Goal: Transaction & Acquisition: Book appointment/travel/reservation

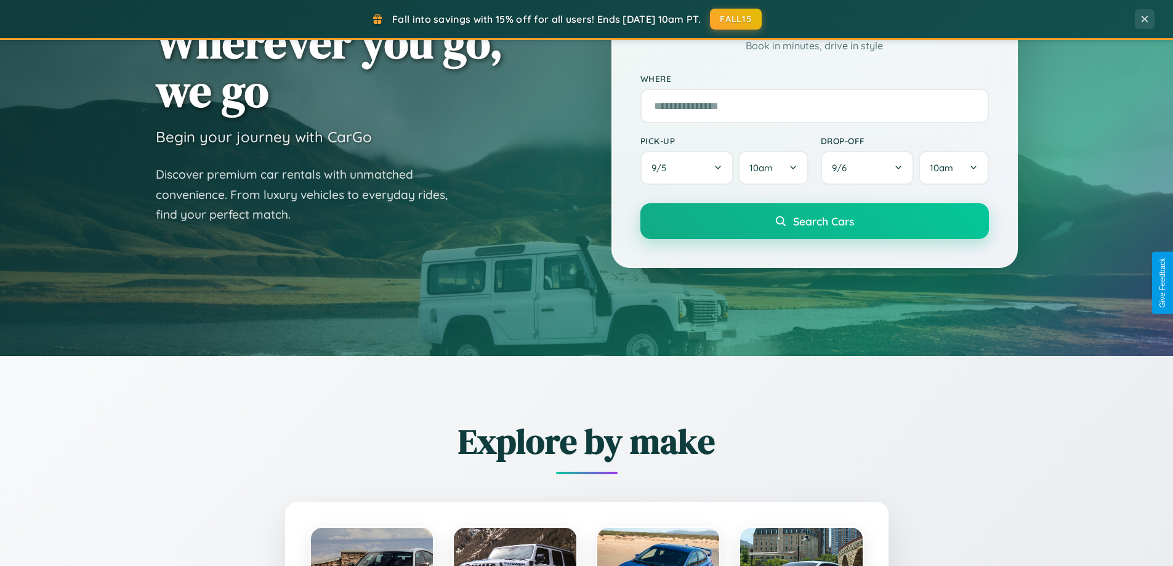
scroll to position [531, 0]
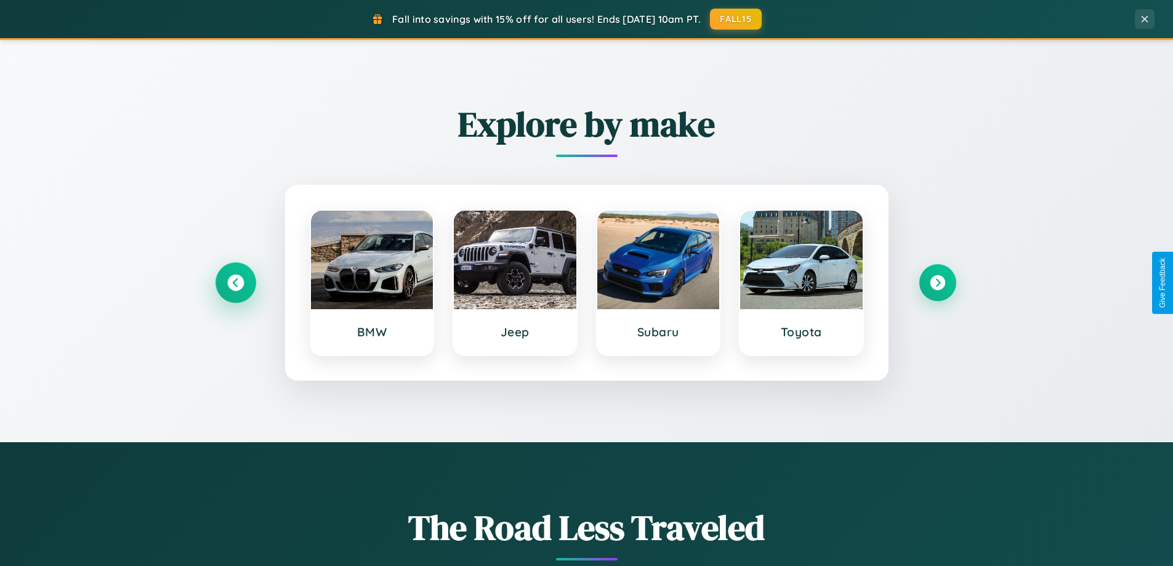
click at [235, 283] on icon at bounding box center [235, 283] width 17 height 17
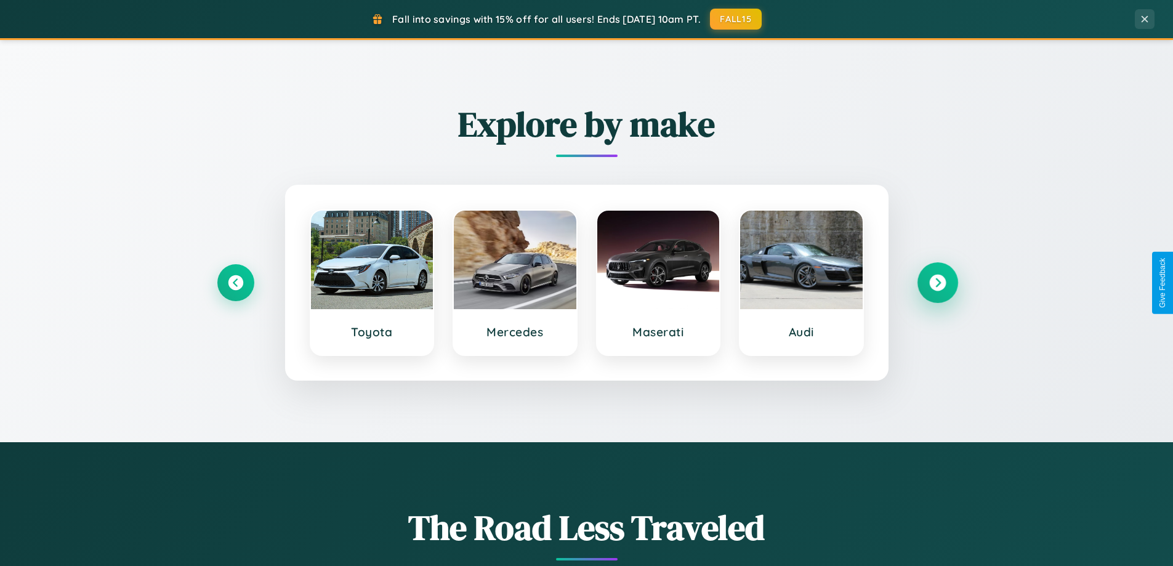
click at [938, 283] on icon at bounding box center [938, 283] width 17 height 17
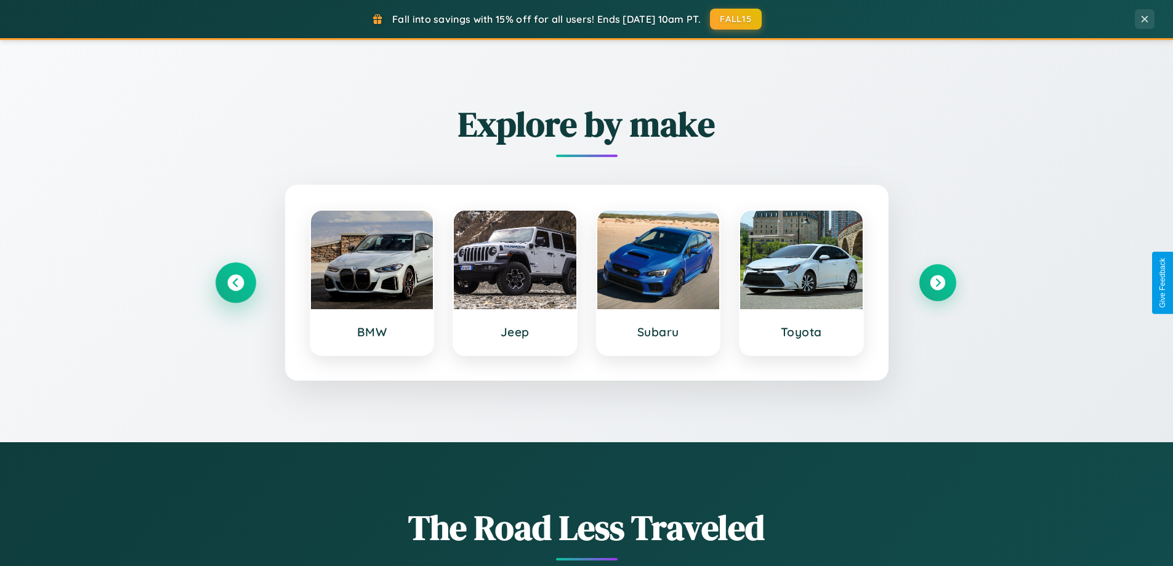
click at [235, 283] on icon at bounding box center [235, 283] width 17 height 17
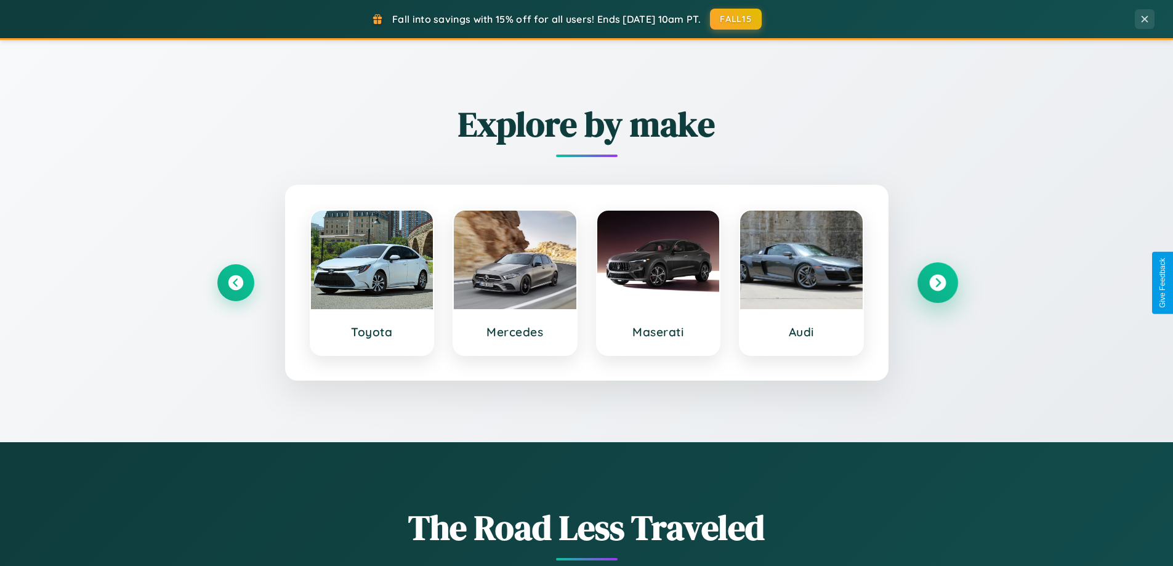
click at [938, 283] on icon at bounding box center [938, 283] width 17 height 17
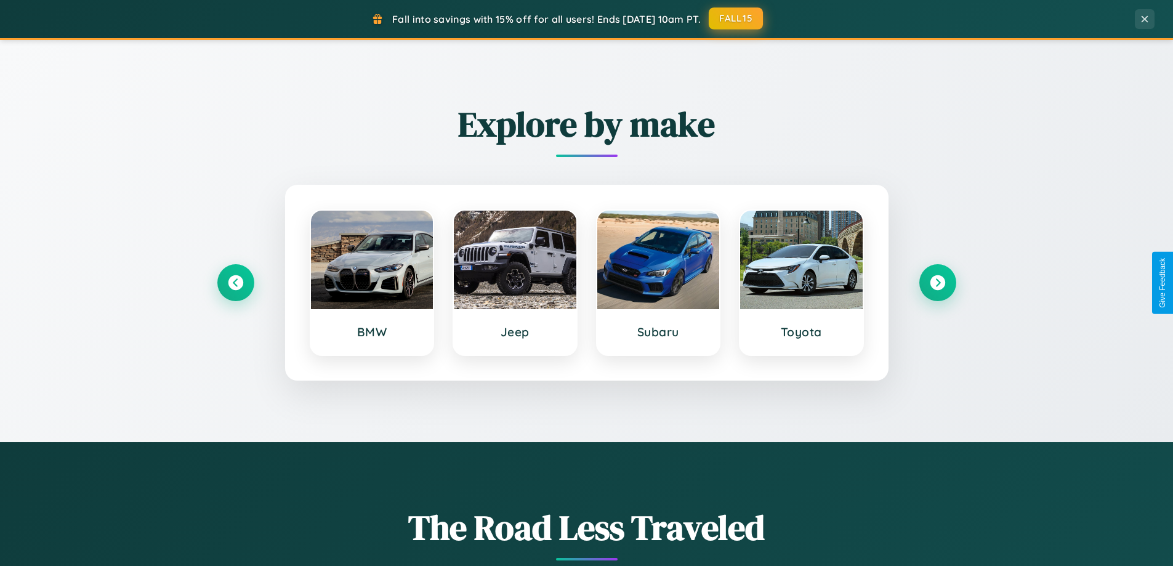
click at [737, 18] on button "FALL15" at bounding box center [736, 18] width 54 height 22
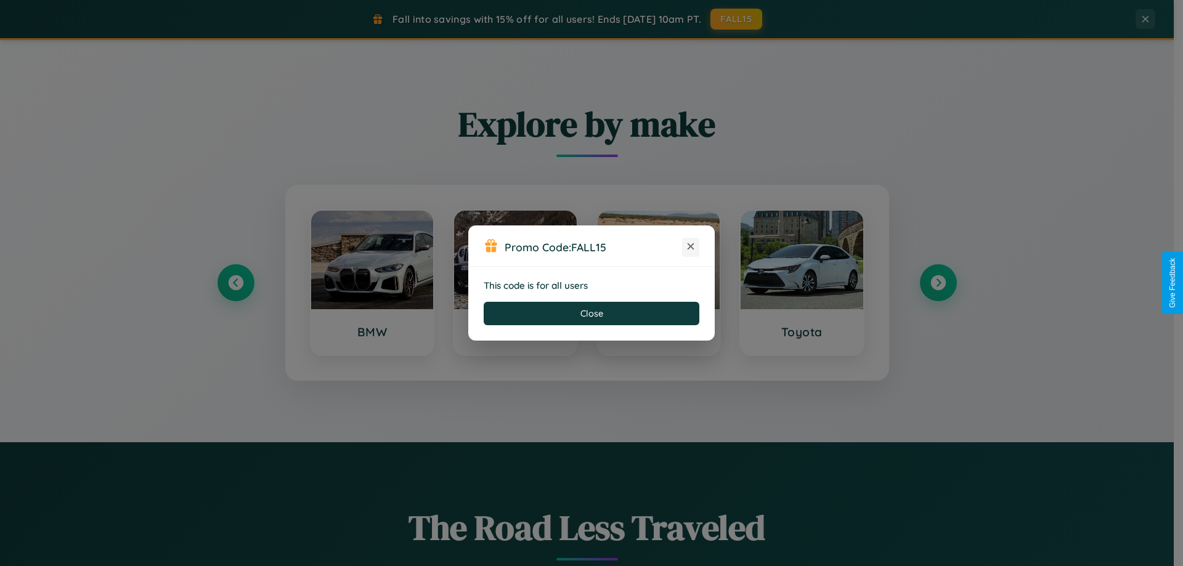
click at [691, 247] on icon at bounding box center [690, 246] width 12 height 12
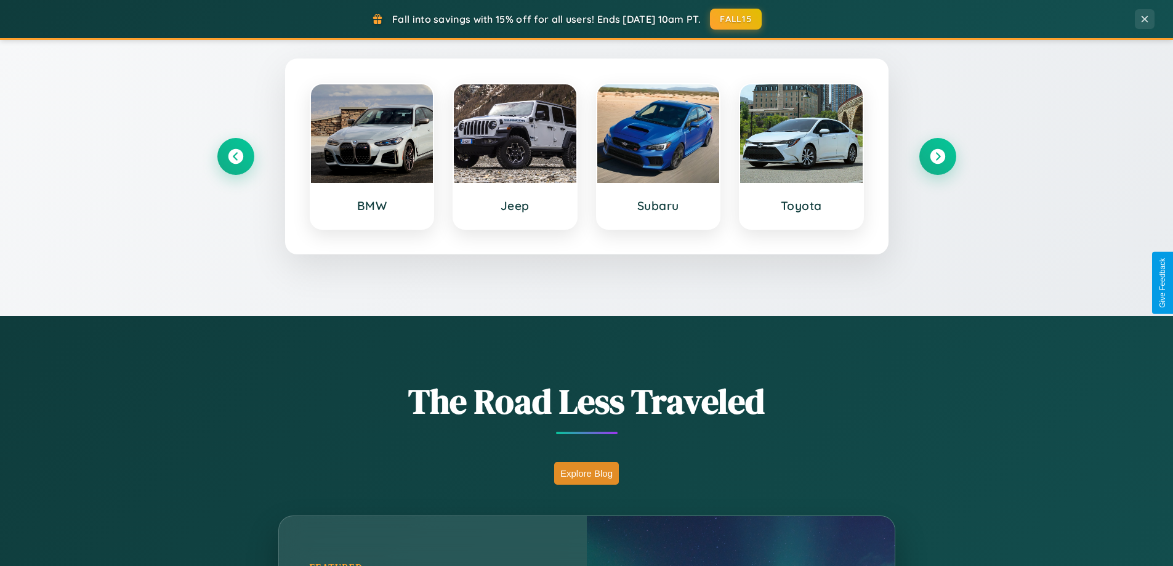
scroll to position [848, 0]
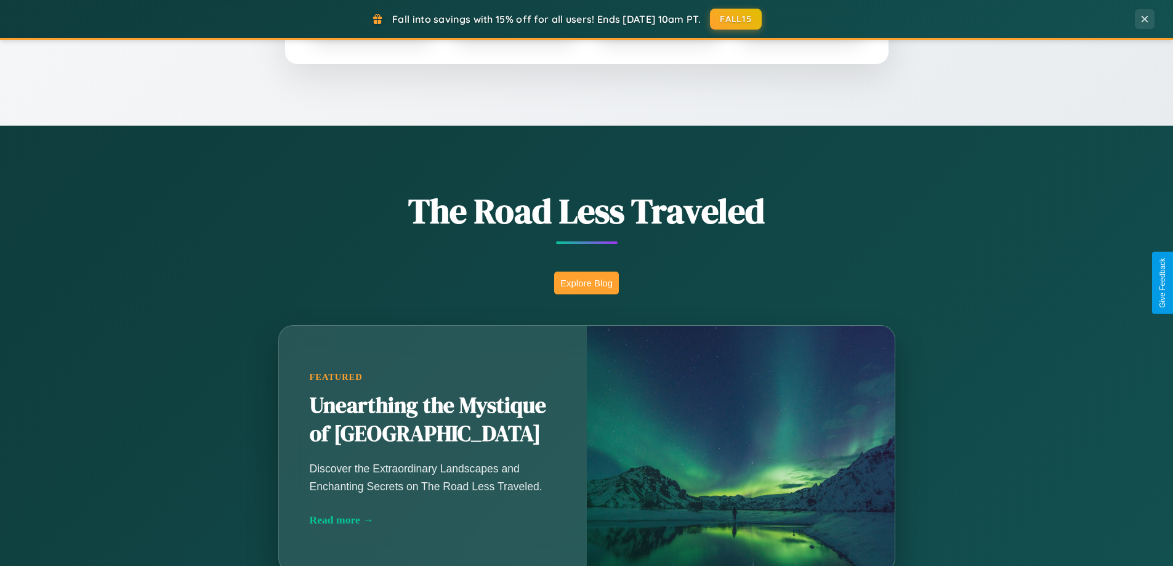
click at [586, 283] on button "Explore Blog" at bounding box center [586, 283] width 65 height 23
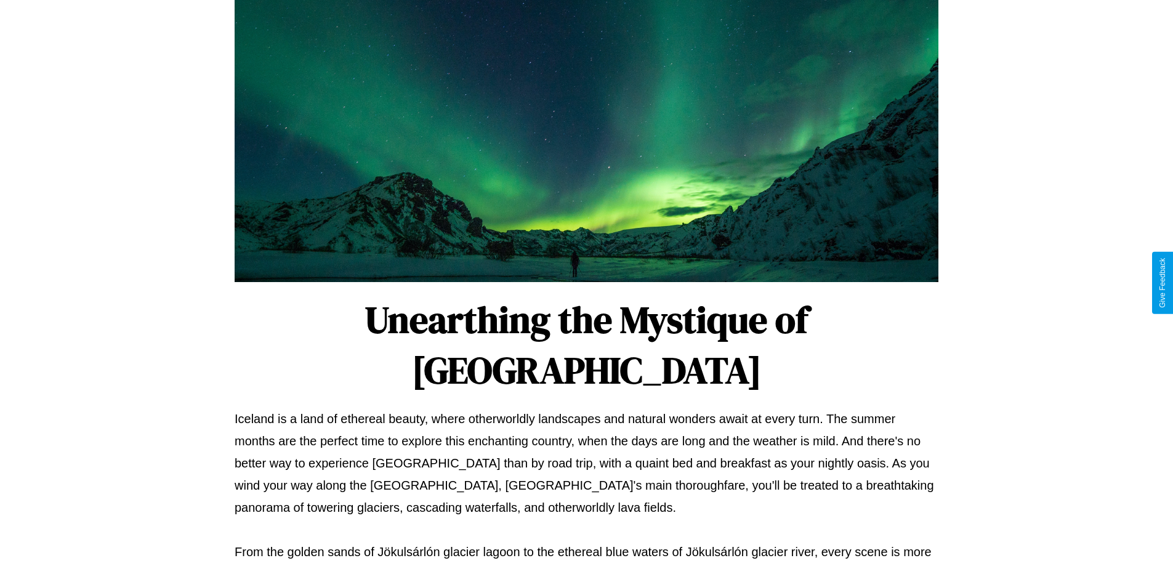
scroll to position [399, 0]
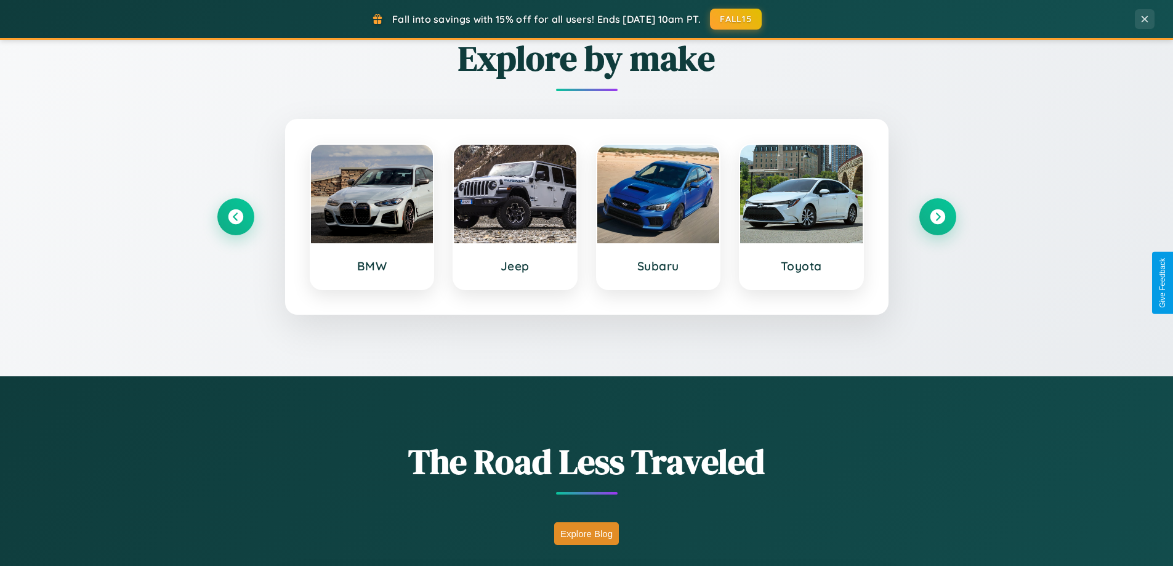
scroll to position [36, 0]
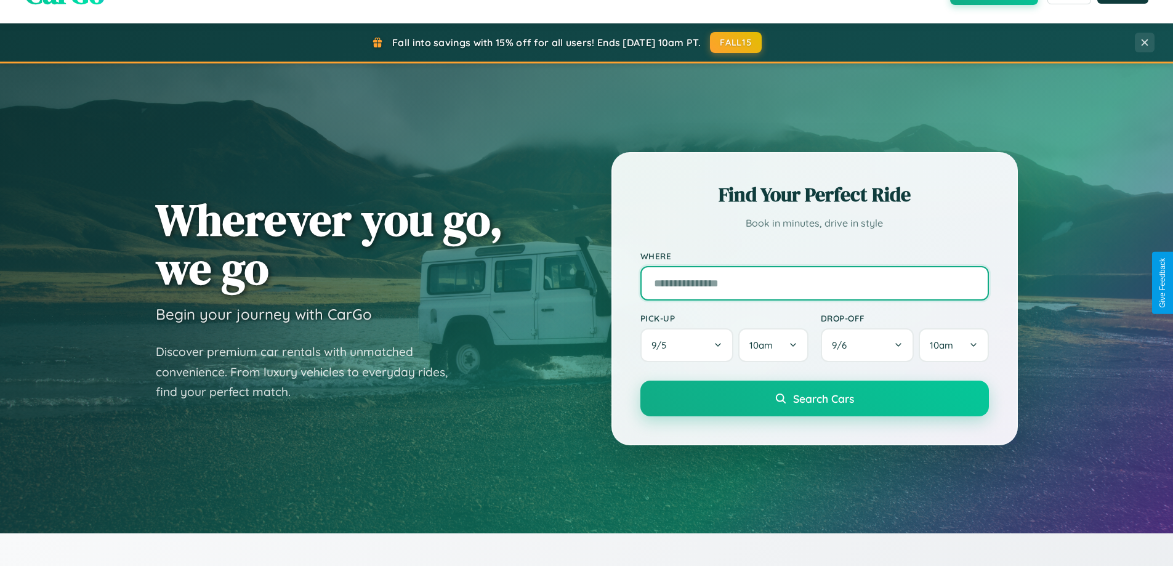
click at [814, 283] on input "text" at bounding box center [815, 283] width 349 height 34
type input "*********"
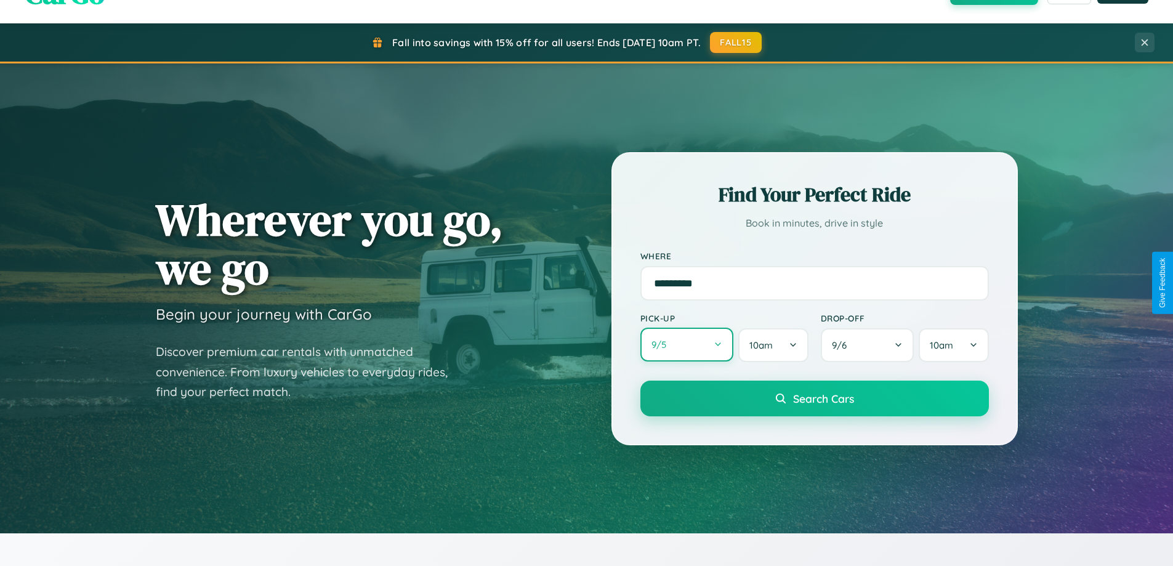
click at [687, 346] on button "9 / 5" at bounding box center [688, 345] width 94 height 34
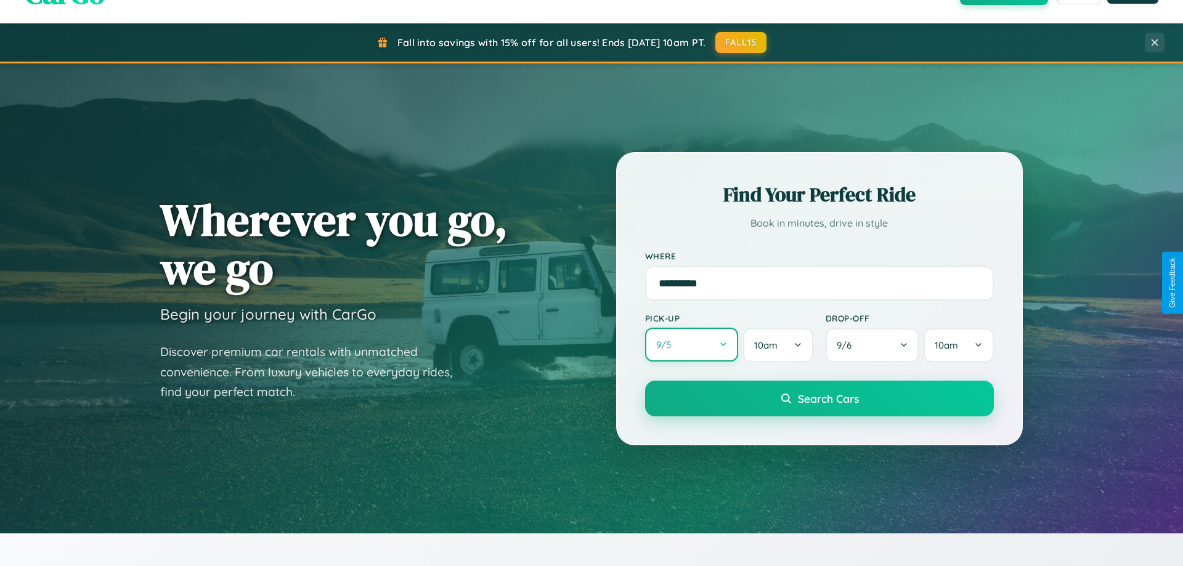
select select "*"
select select "****"
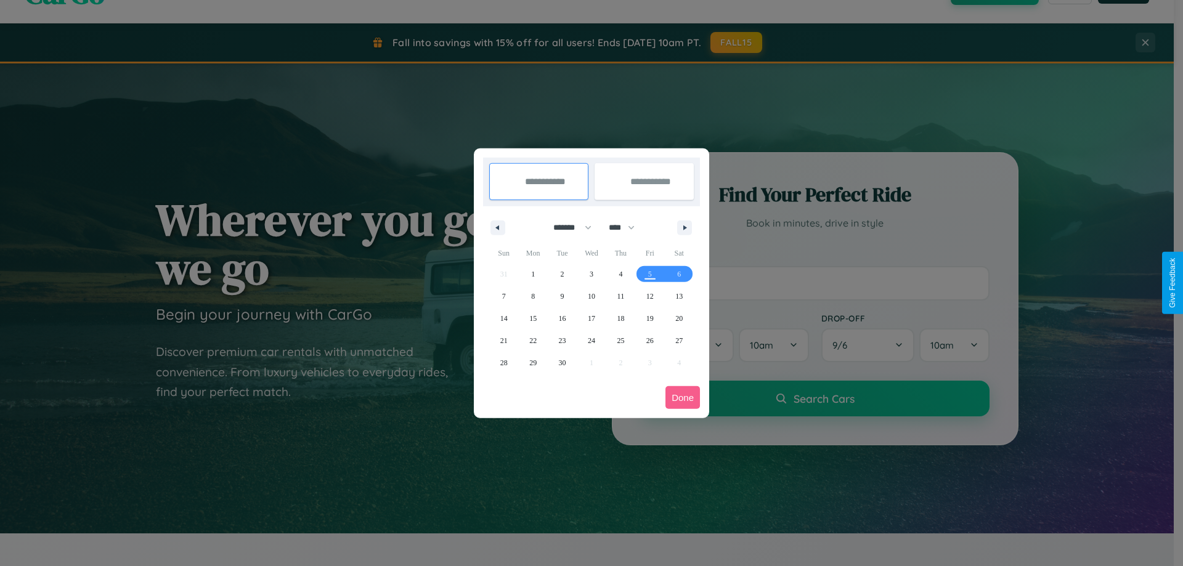
drag, startPoint x: 567, startPoint y: 227, endPoint x: 591, endPoint y: 247, distance: 31.6
click at [567, 227] on select "******* ******** ***** ***** *** **** **** ****** ********* ******* ******** **…" at bounding box center [570, 227] width 52 height 20
select select "*"
drag, startPoint x: 627, startPoint y: 227, endPoint x: 591, endPoint y: 247, distance: 40.8
click at [627, 227] on select "**** **** **** **** **** **** **** **** **** **** **** **** **** **** **** ****…" at bounding box center [620, 227] width 37 height 20
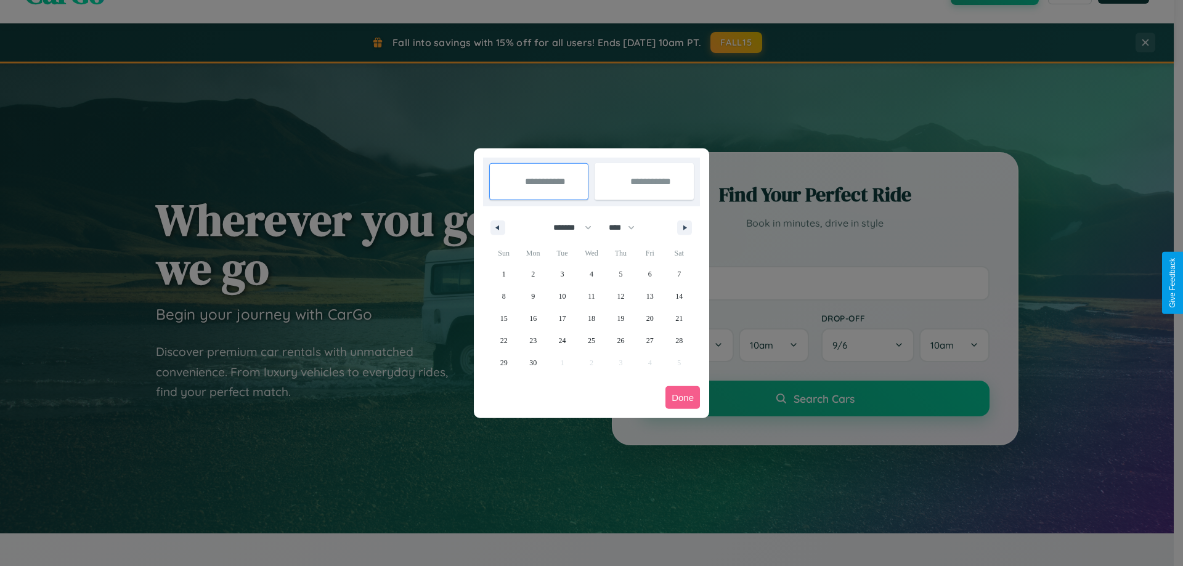
select select "****"
click at [562, 340] on span "23" at bounding box center [562, 341] width 7 height 22
type input "**********"
click at [684, 227] on icon "button" at bounding box center [687, 227] width 6 height 5
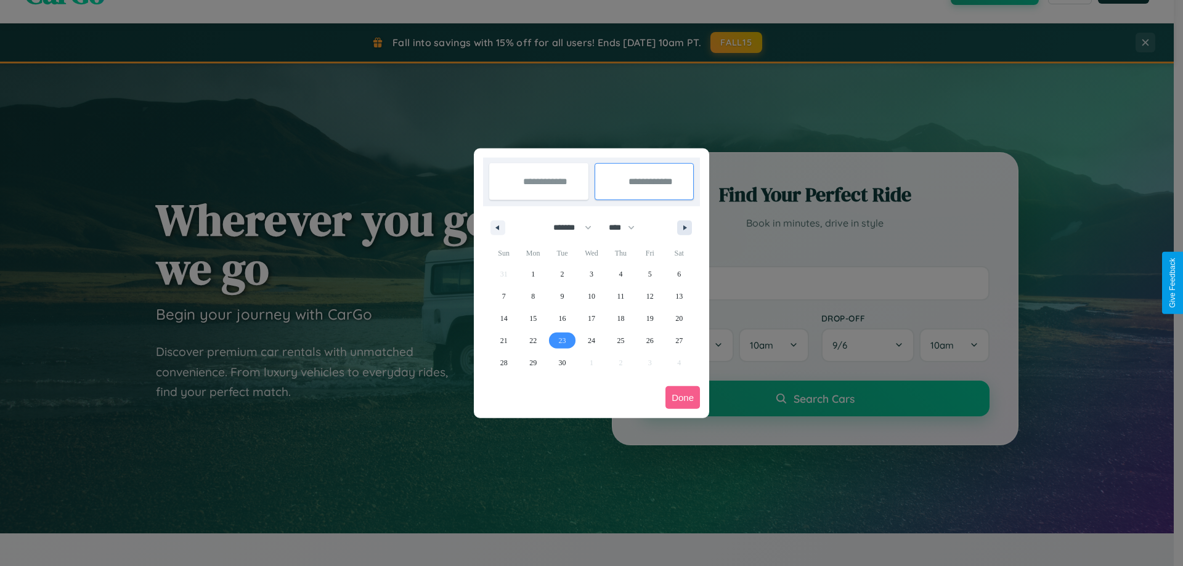
select select "*"
click at [649, 274] on span "3" at bounding box center [650, 274] width 4 height 22
type input "**********"
select select "*"
click at [683, 397] on button "Done" at bounding box center [682, 397] width 34 height 23
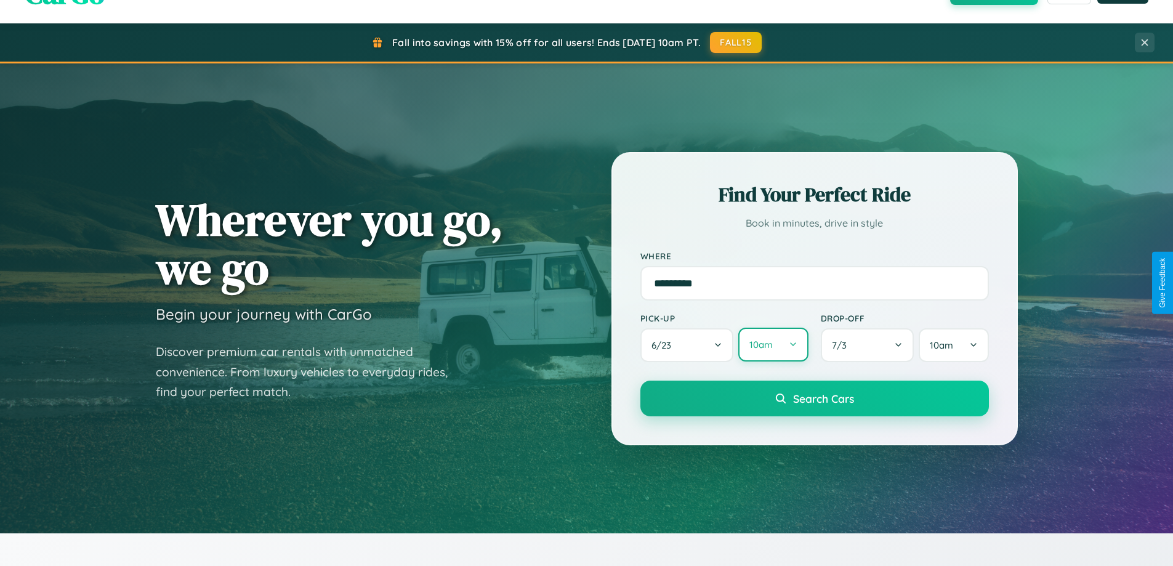
click at [773, 345] on button "10am" at bounding box center [774, 345] width 70 height 34
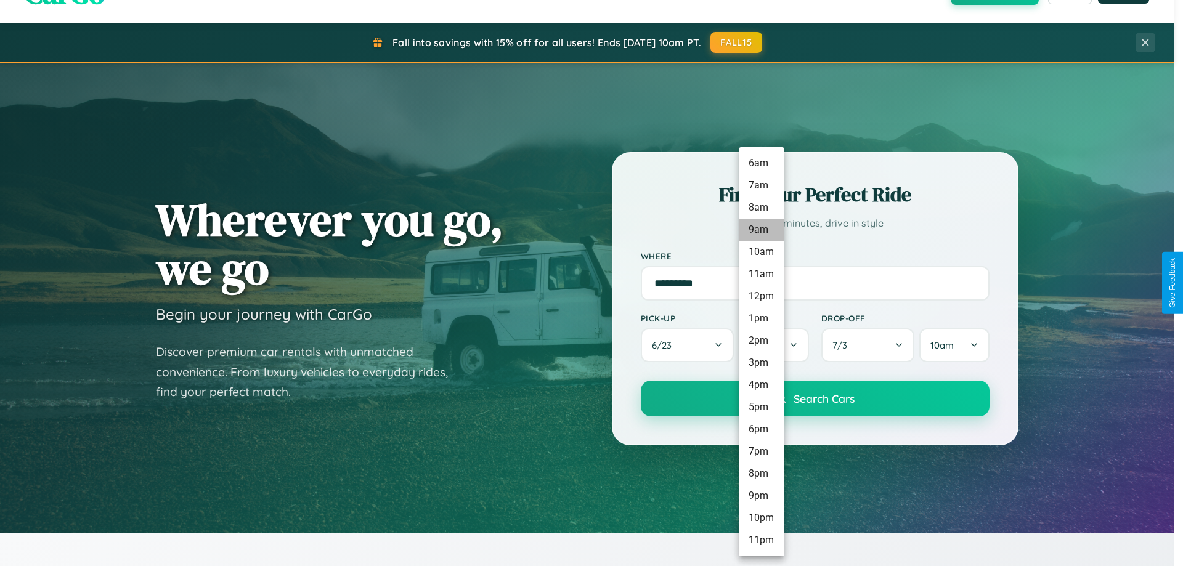
click at [761, 230] on li "9am" at bounding box center [762, 230] width 46 height 22
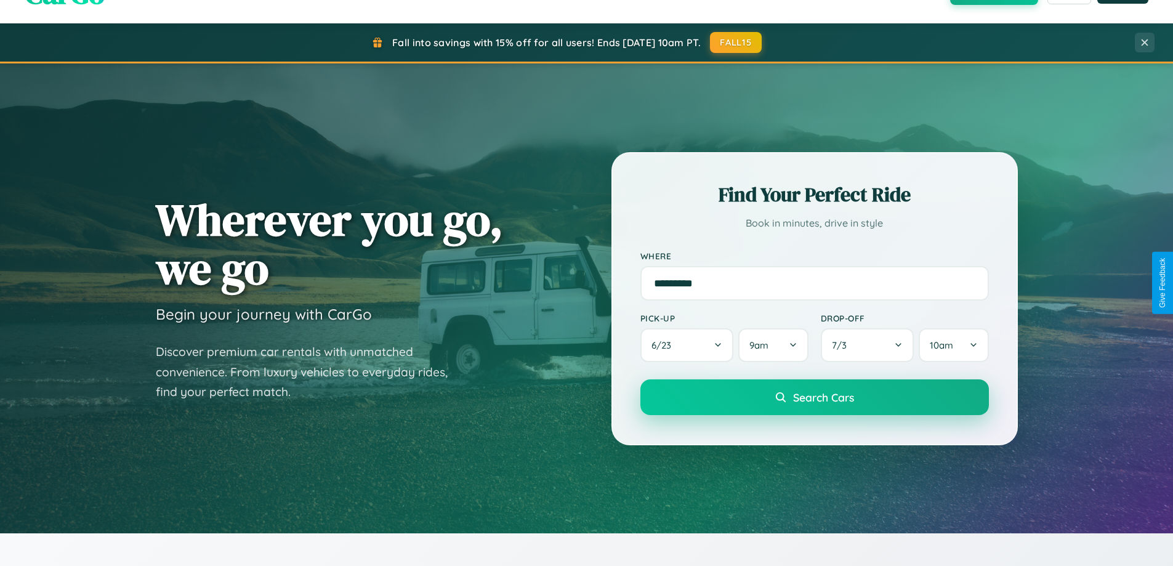
click at [814, 398] on span "Search Cars" at bounding box center [823, 398] width 61 height 14
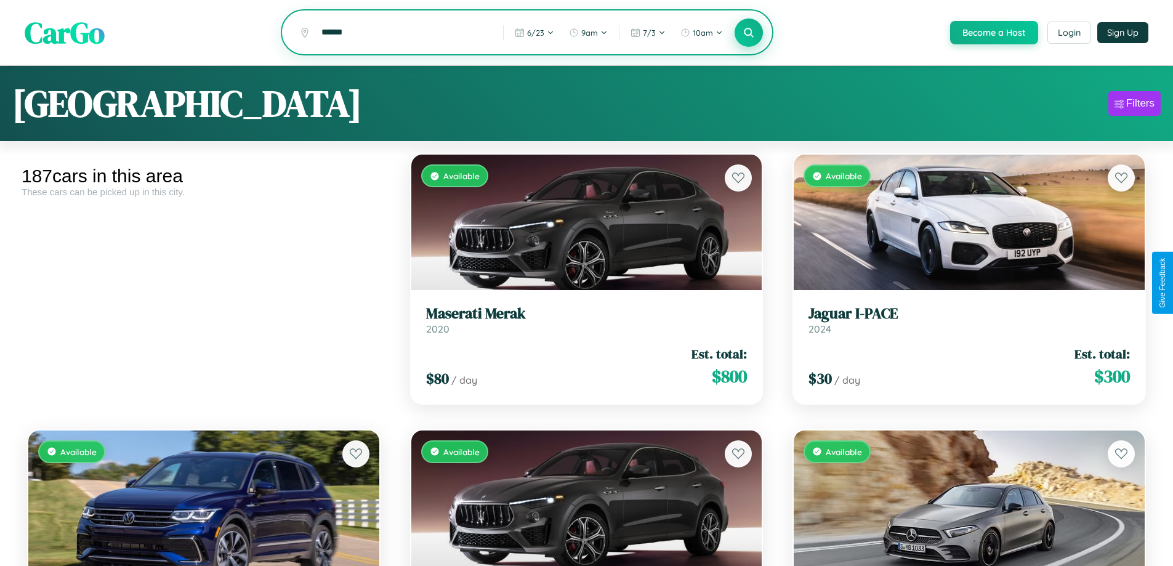
click at [748, 33] on icon at bounding box center [750, 32] width 12 height 12
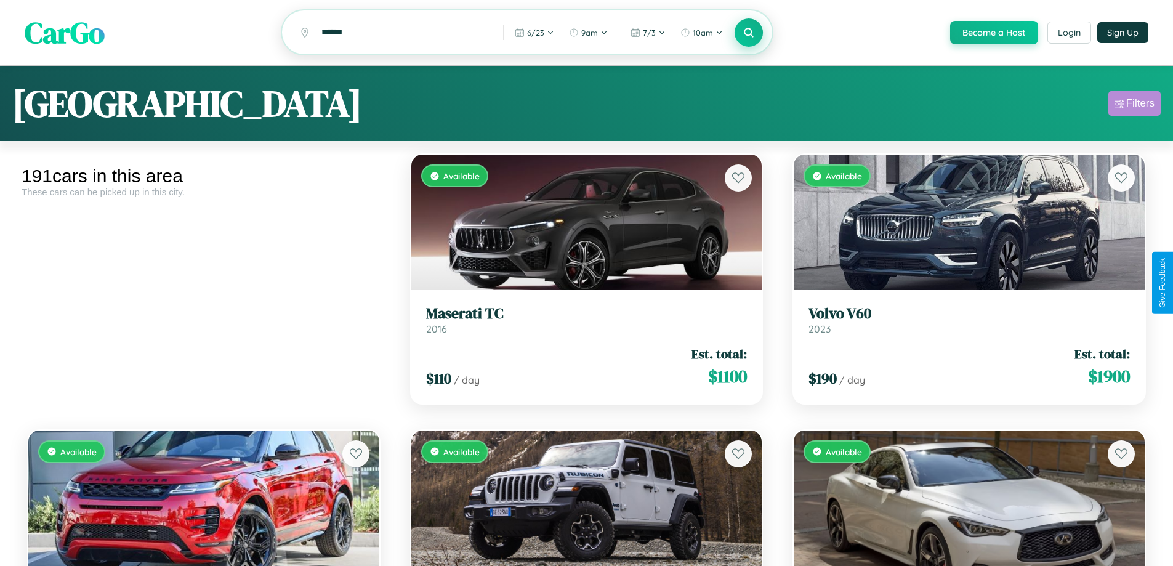
click at [1135, 105] on div "Filters" at bounding box center [1141, 103] width 28 height 12
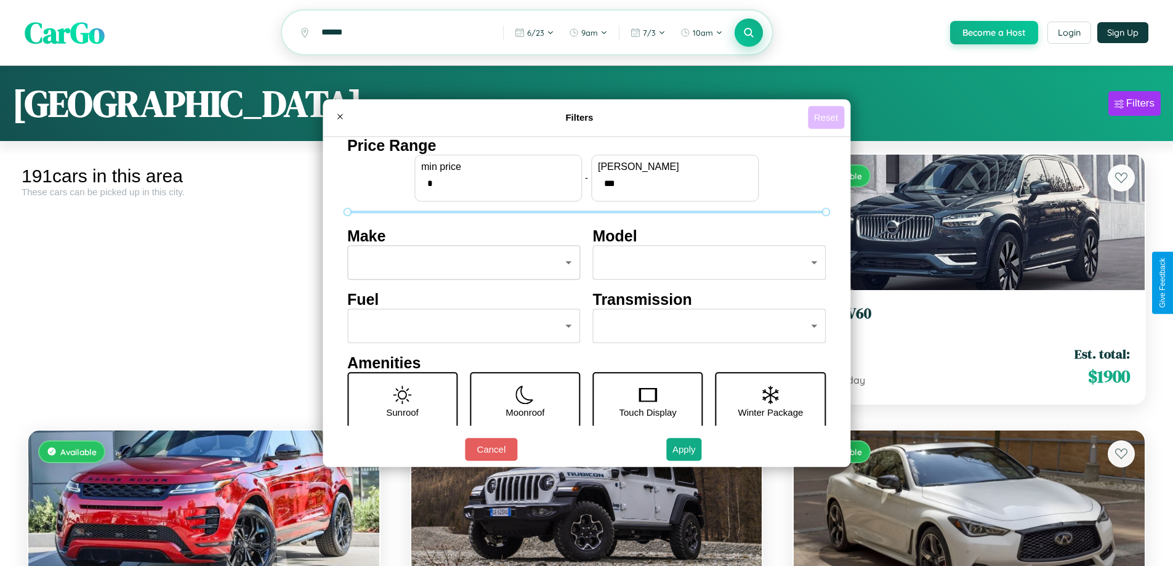
click at [828, 117] on button "Reset" at bounding box center [826, 117] width 36 height 23
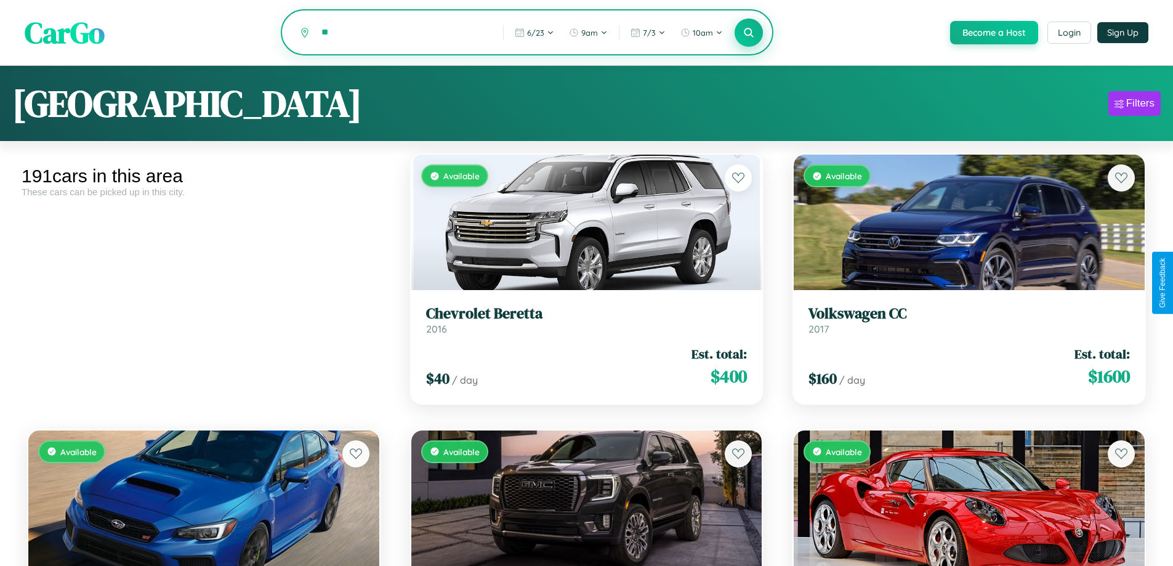
type input "*"
type input "******"
click at [748, 33] on icon at bounding box center [750, 32] width 12 height 12
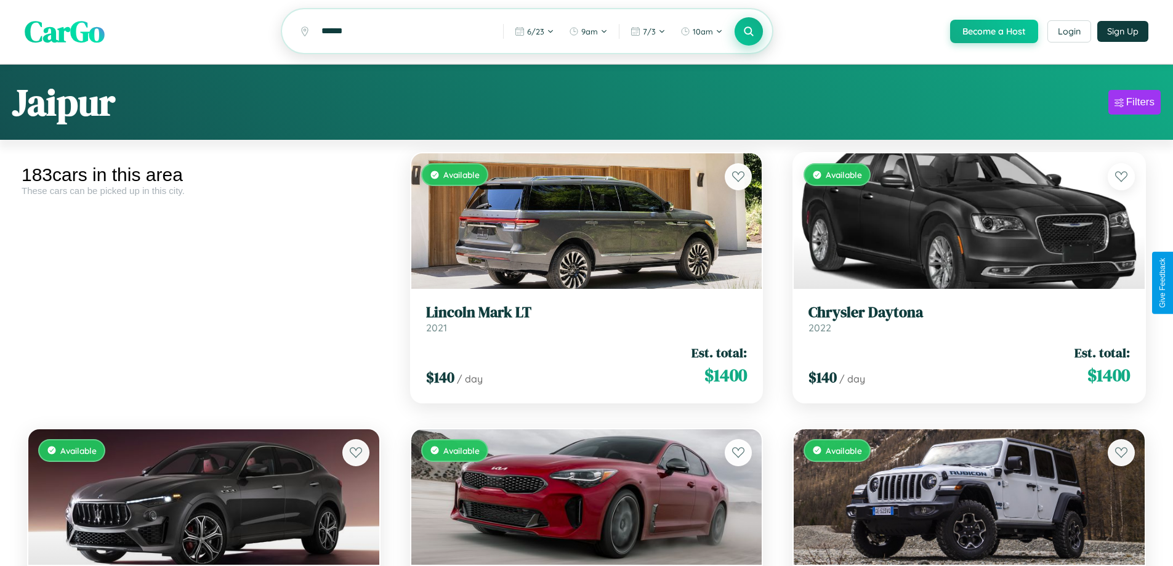
scroll to position [13689, 0]
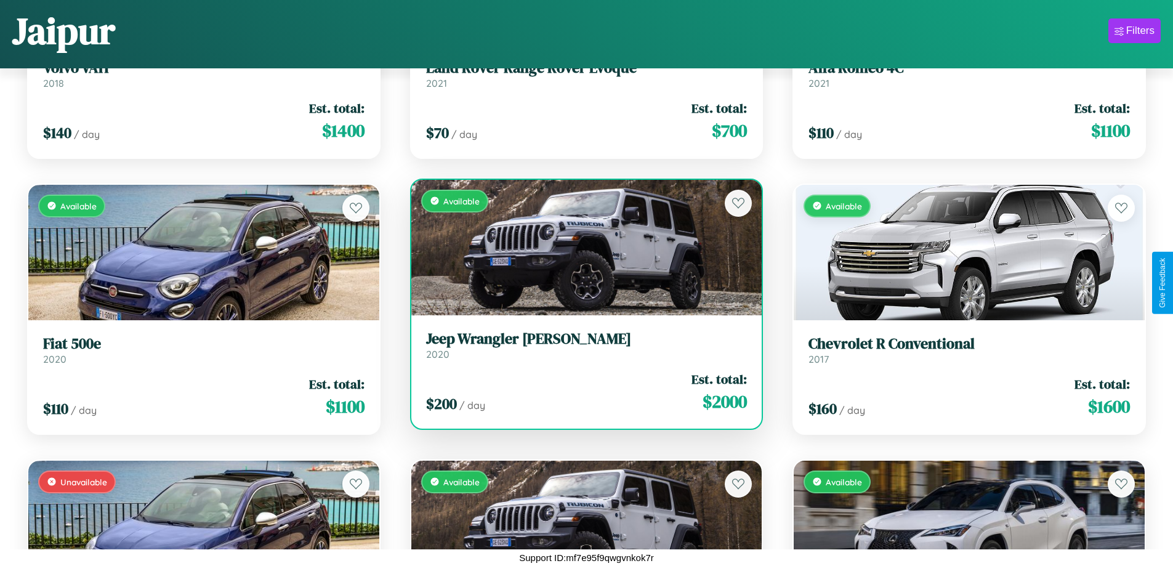
click at [582, 345] on h3 "Jeep Wrangler [PERSON_NAME]" at bounding box center [587, 339] width 322 height 18
